Goal: Transaction & Acquisition: Download file/media

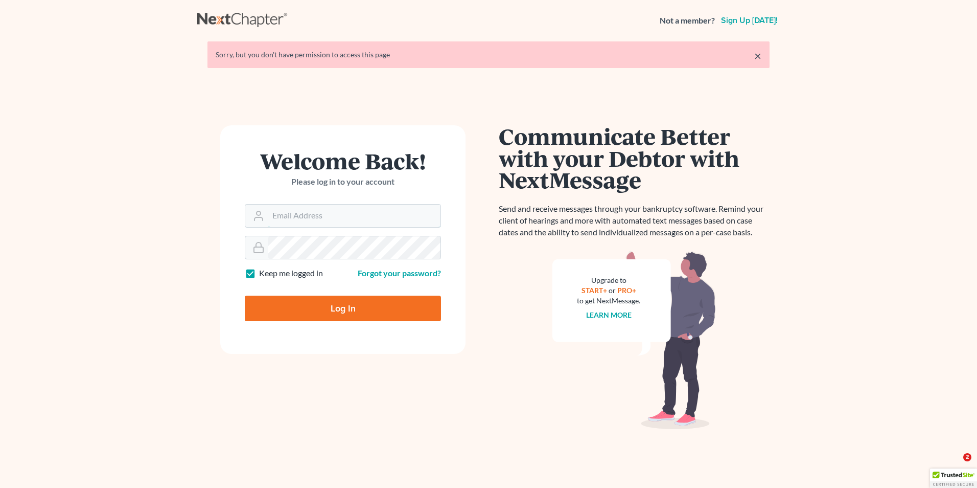
type input "[EMAIL_ADDRESS][DOMAIN_NAME]"
click at [348, 307] on input "Log In" at bounding box center [343, 308] width 196 height 26
type input "Thinking..."
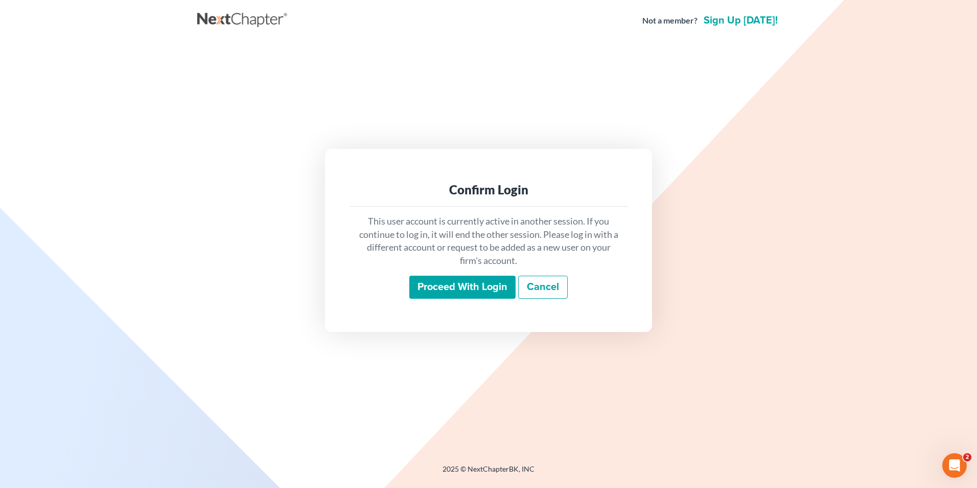
click at [437, 286] on input "Proceed with login" at bounding box center [462, 287] width 106 height 24
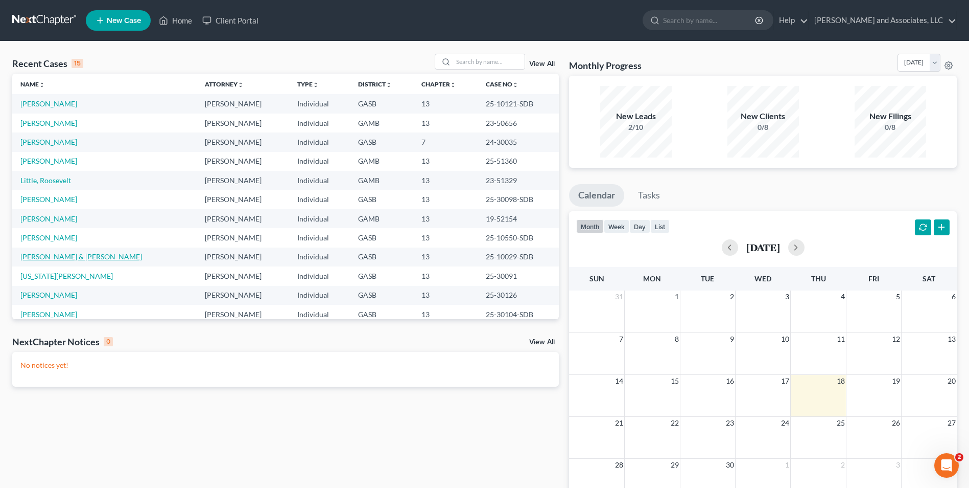
click at [66, 261] on link "Hill, Travis & Medlock, Amanda" at bounding box center [81, 256] width 122 height 9
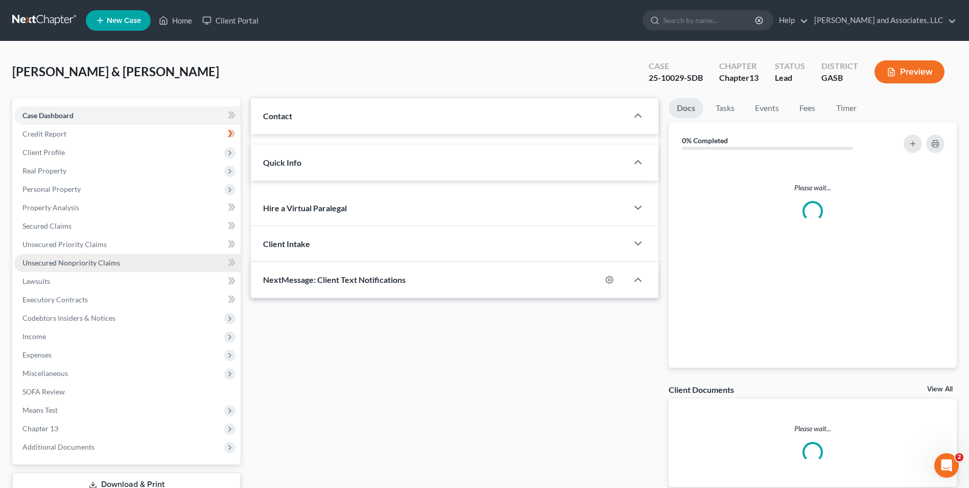
click at [65, 257] on link "Unsecured Nonpriority Claims" at bounding box center [127, 262] width 226 height 18
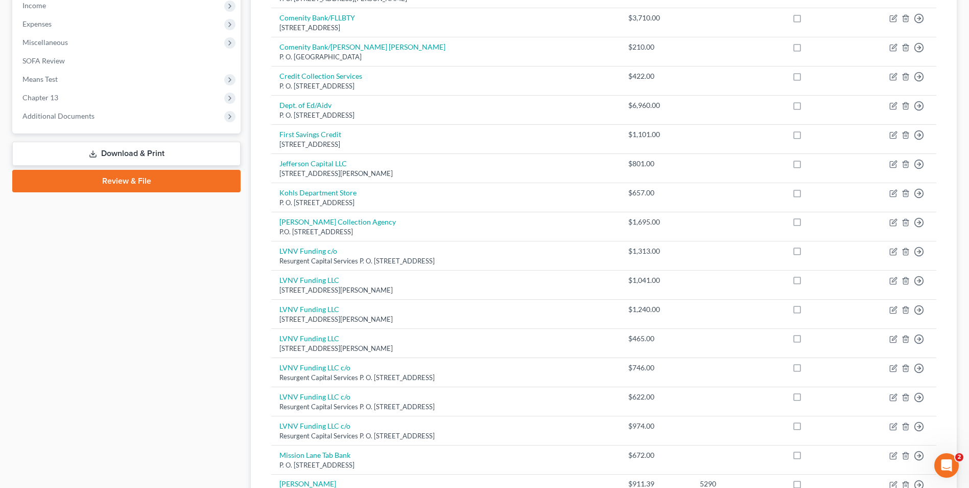
scroll to position [344, 0]
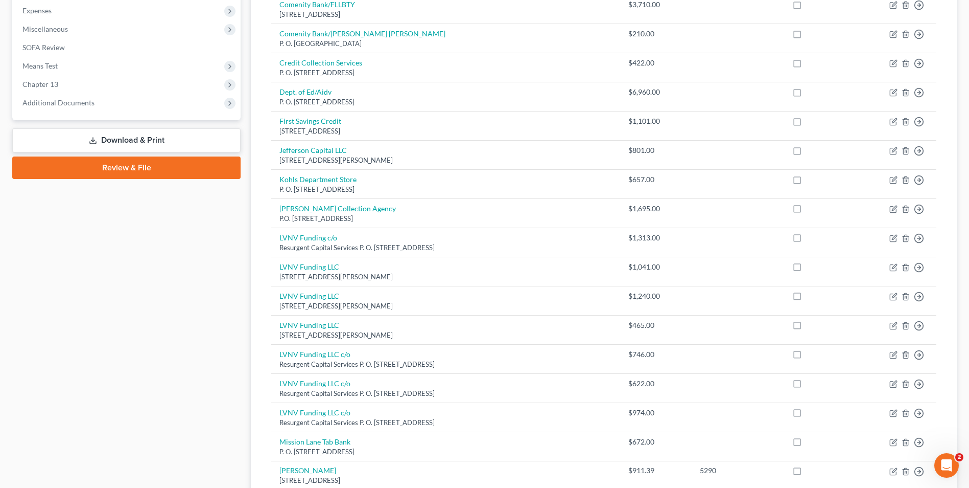
click at [178, 136] on link "Download & Print" at bounding box center [126, 140] width 228 height 24
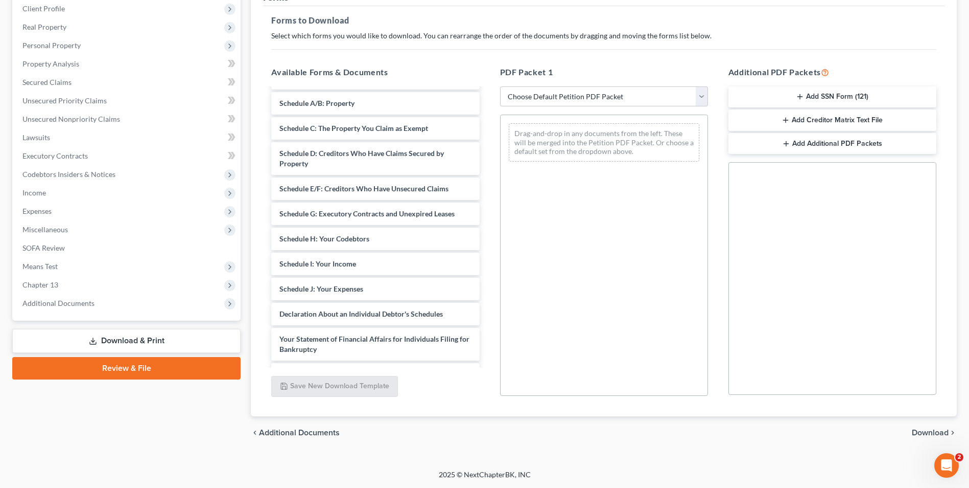
scroll to position [200, 0]
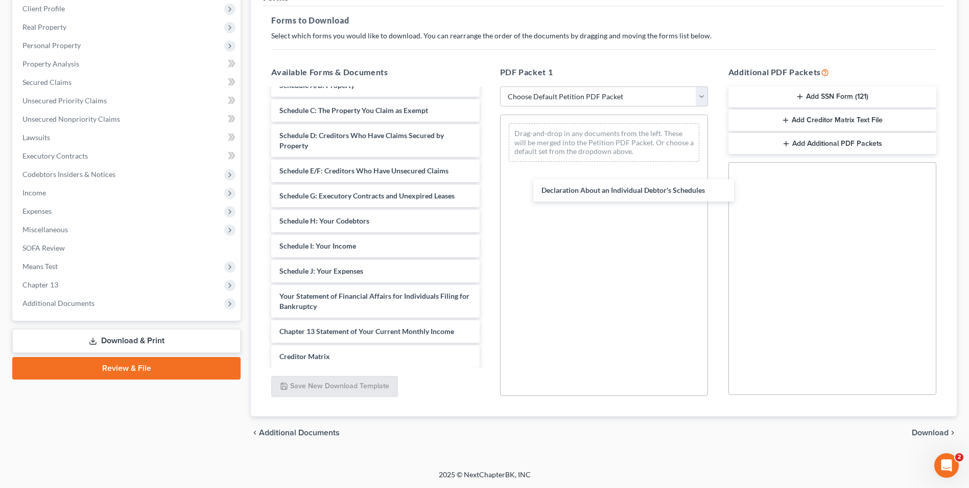
drag, startPoint x: 388, startPoint y: 294, endPoint x: 592, endPoint y: 221, distance: 216.8
click at [488, 189] on div "Declaration About an Individual Debtor's Schedules Chapter 13 Plan (Georgia Sou…" at bounding box center [375, 171] width 224 height 564
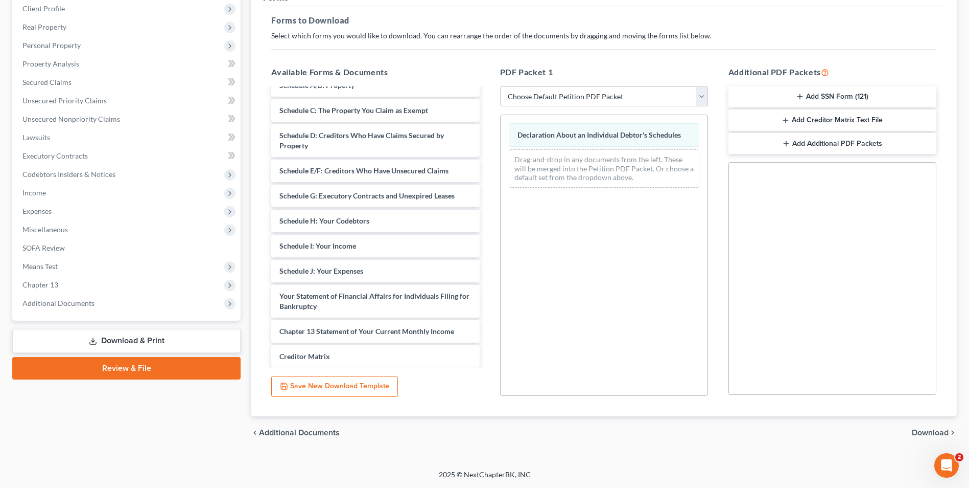
click at [921, 434] on span "Download" at bounding box center [930, 432] width 37 height 8
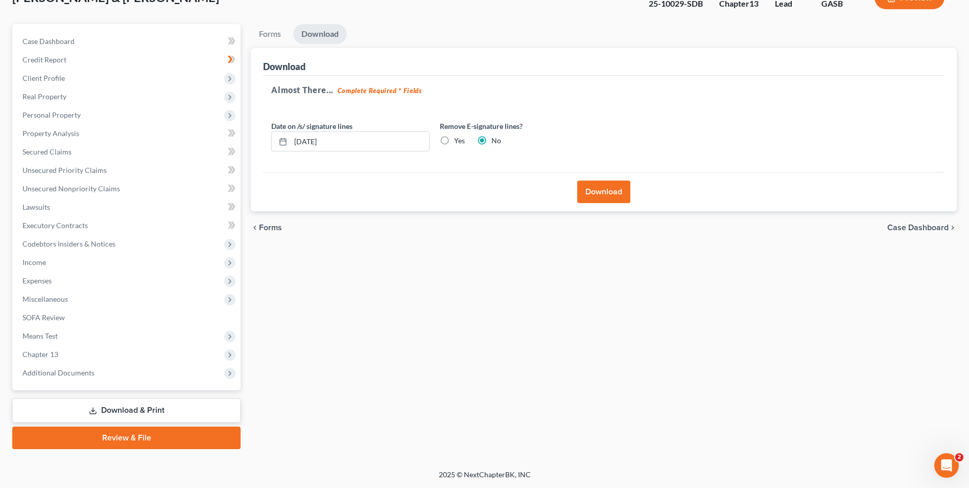
scroll to position [74, 0]
click at [614, 182] on button "Download" at bounding box center [603, 191] width 53 height 22
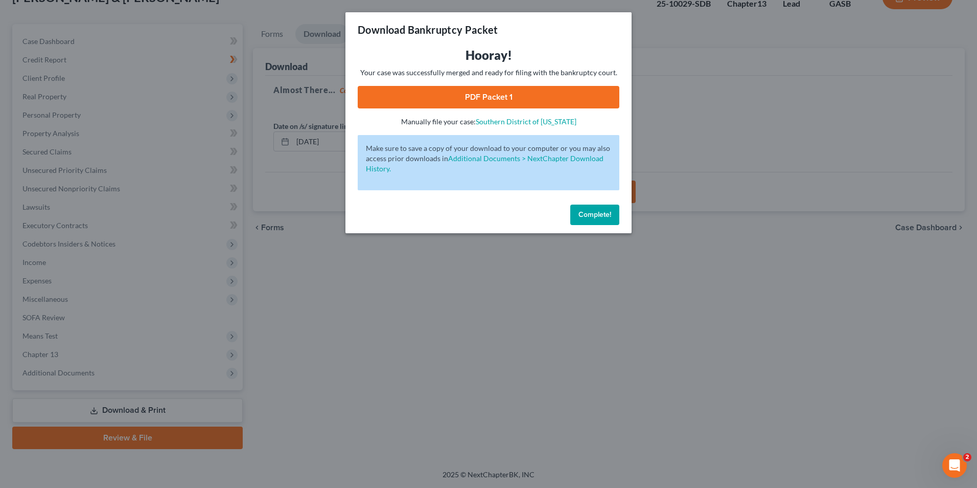
click at [490, 94] on link "PDF Packet 1" at bounding box center [489, 97] width 262 height 22
click at [593, 219] on button "Complete!" at bounding box center [594, 214] width 49 height 20
